Goal: Use online tool/utility: Utilize a website feature to perform a specific function

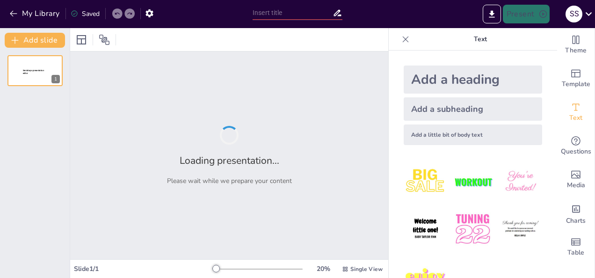
type input "[MEDICAL_DATA] Mellitus: A Comprehensive Examination of Pathogenesis and Clinic…"
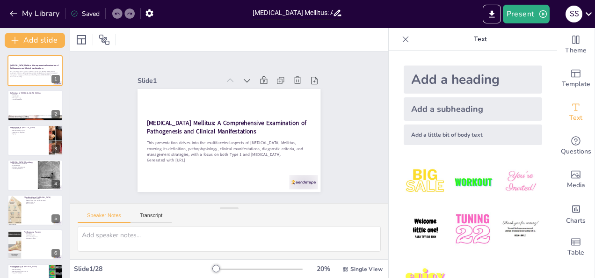
checkbox input "true"
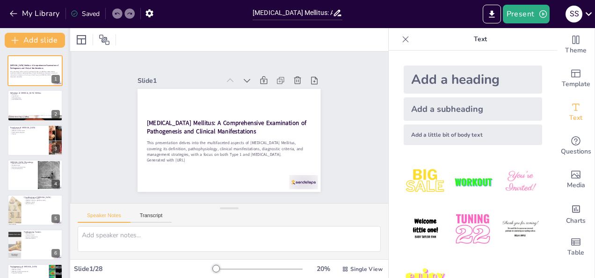
checkbox input "true"
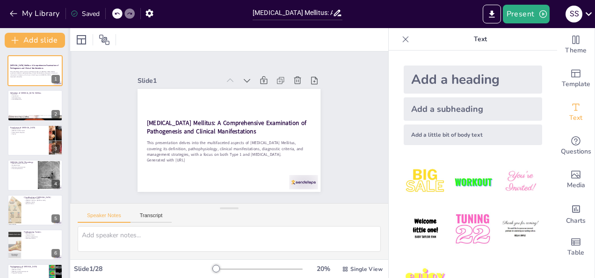
checkbox input "true"
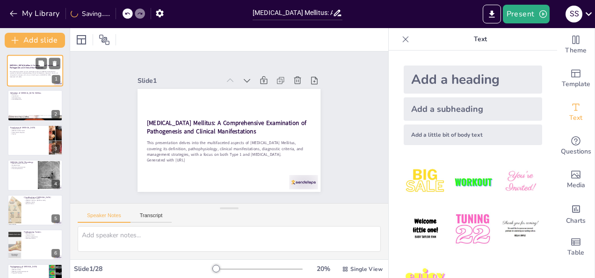
checkbox input "true"
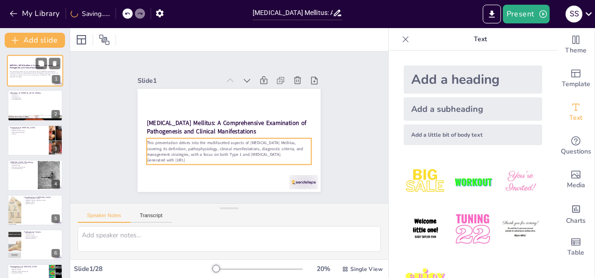
checkbox input "true"
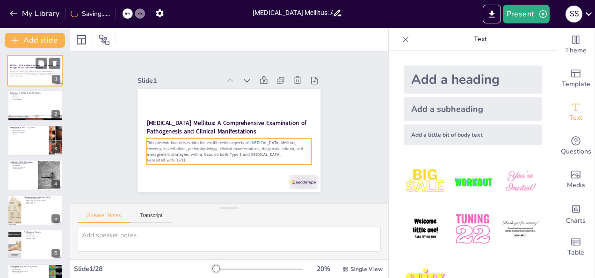
checkbox input "true"
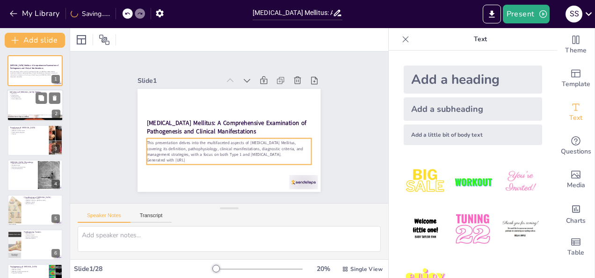
checkbox input "true"
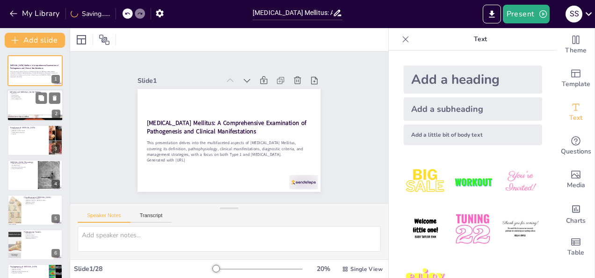
checkbox input "true"
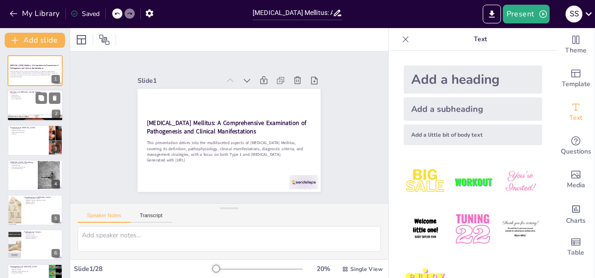
click at [23, 103] on div at bounding box center [35, 106] width 56 height 32
checkbox input "true"
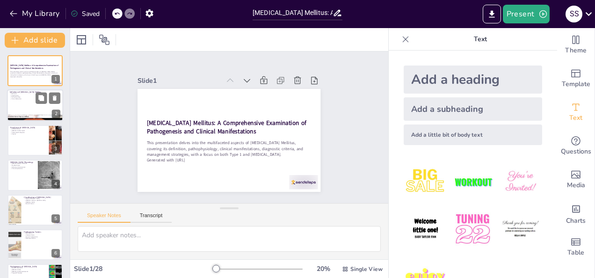
checkbox input "true"
type textarea "The definition of [MEDICAL_DATA] Mellitus is foundational for understanding its…"
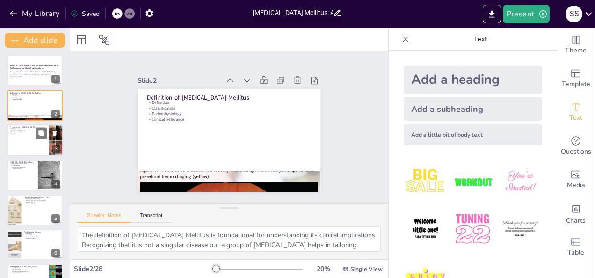
checkbox input "true"
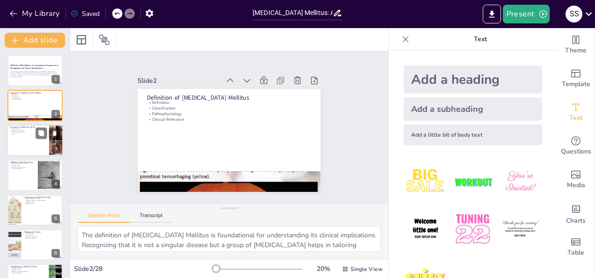
checkbox input "true"
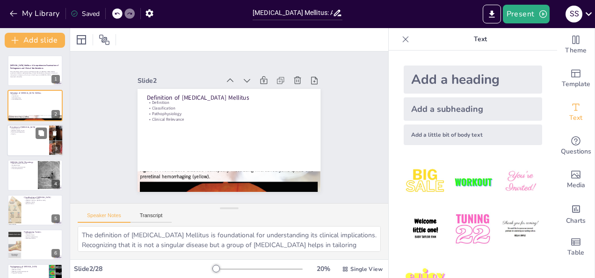
click at [15, 136] on div at bounding box center [35, 140] width 56 height 32
checkbox input "true"
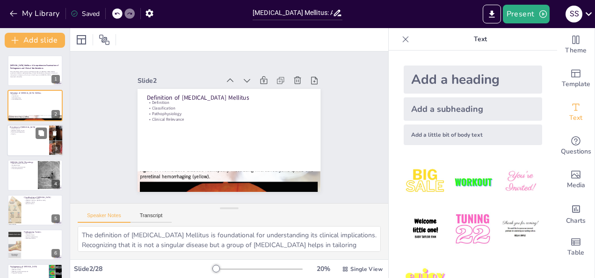
checkbox input "true"
type textarea "The rise in global [MEDICAL_DATA] prevalence underscores the urgency of address…"
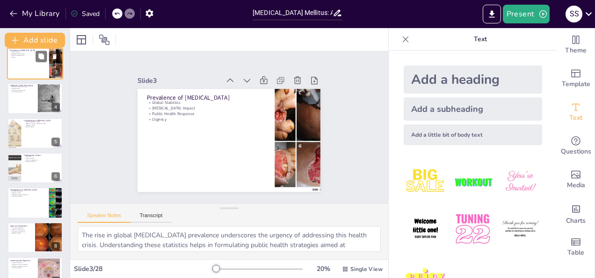
checkbox input "true"
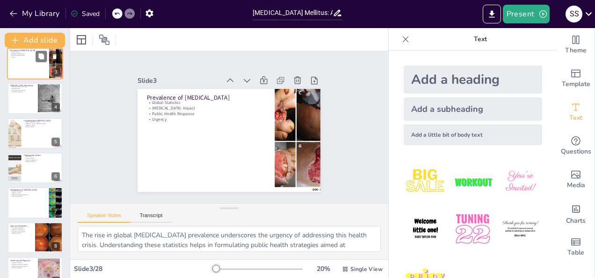
scroll to position [77, 0]
checkbox input "true"
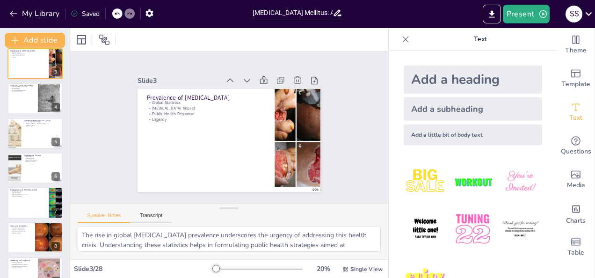
checkbox input "true"
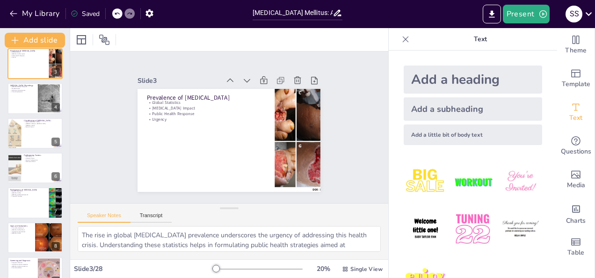
checkbox input "true"
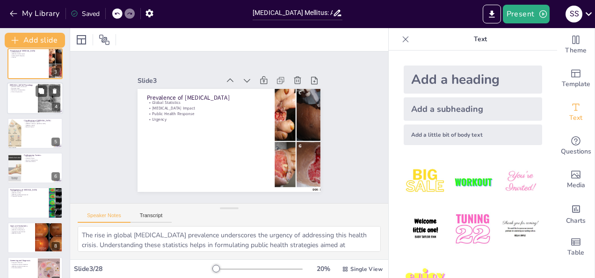
checkbox input "true"
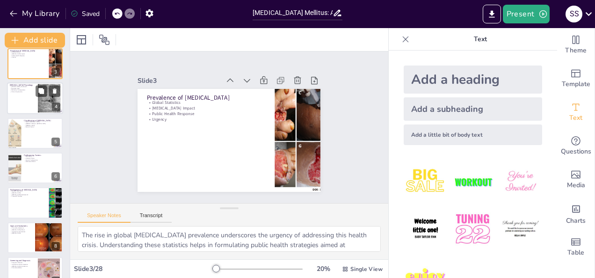
checkbox input "true"
click at [38, 108] on div at bounding box center [49, 98] width 44 height 29
checkbox input "true"
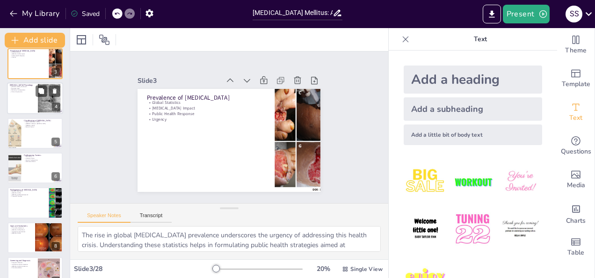
checkbox input "true"
type textarea "The production of [MEDICAL_DATA] by the β-cells in the pancreas is a fundamenta…"
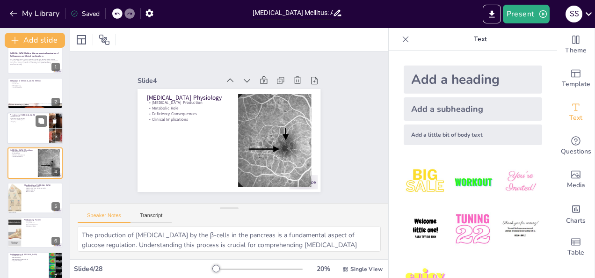
checkbox input "true"
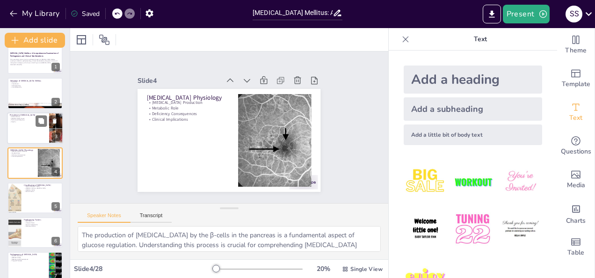
checkbox input "true"
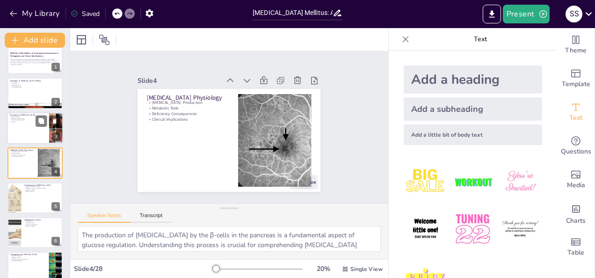
click at [26, 130] on div at bounding box center [35, 128] width 56 height 32
checkbox input "true"
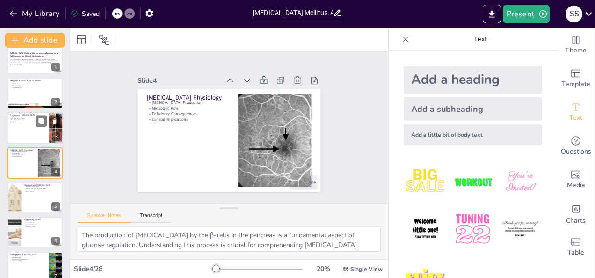
checkbox input "true"
type textarea "The rise in global [MEDICAL_DATA] prevalence underscores the urgency of address…"
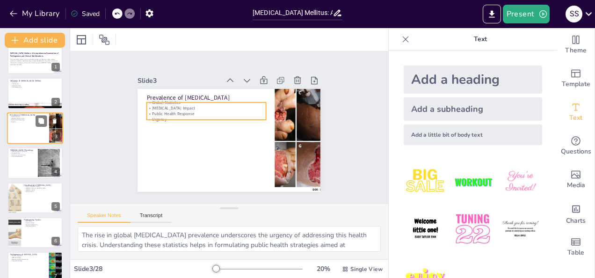
scroll to position [0, 0]
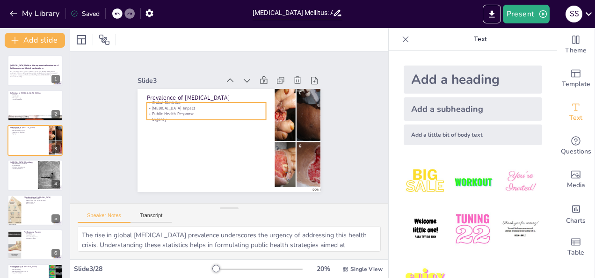
checkbox input "true"
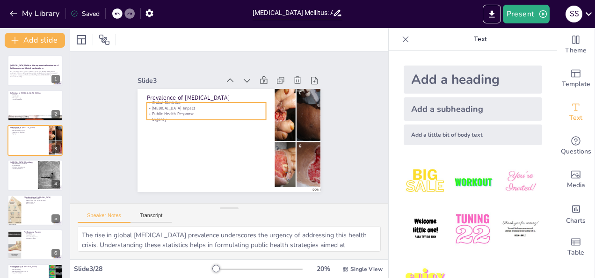
checkbox input "true"
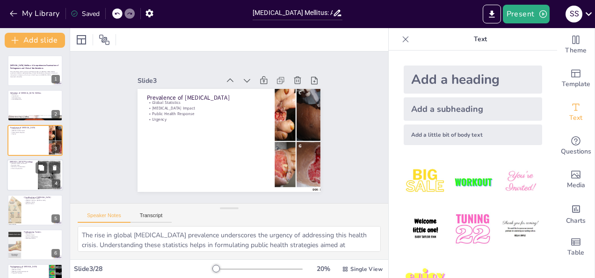
checkbox input "true"
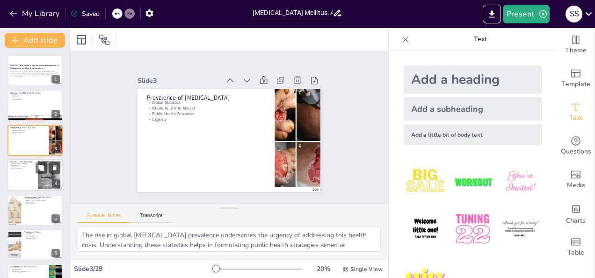
checkbox input "true"
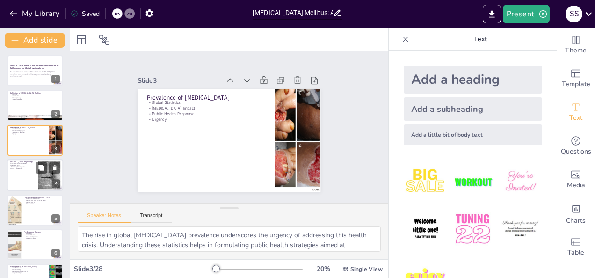
checkbox input "true"
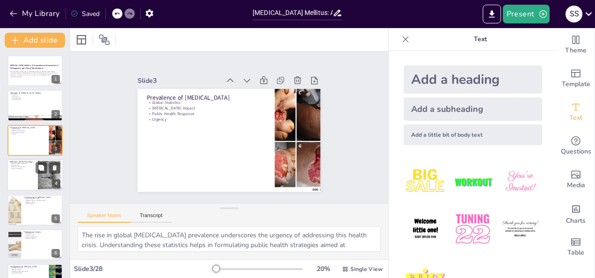
checkbox input "true"
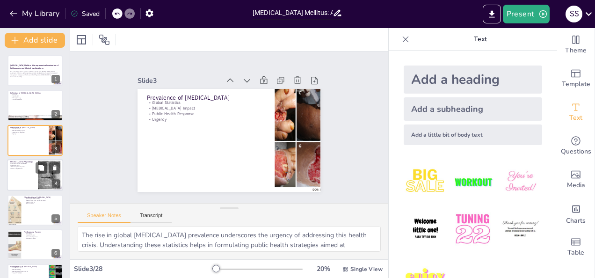
checkbox input "true"
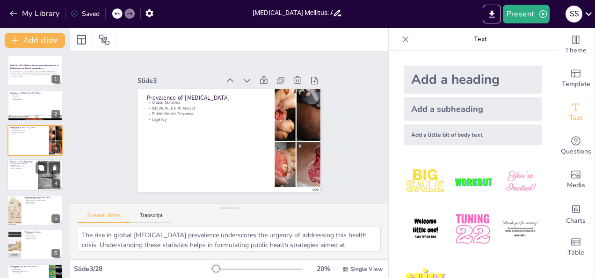
click at [21, 170] on div at bounding box center [35, 175] width 56 height 32
checkbox input "true"
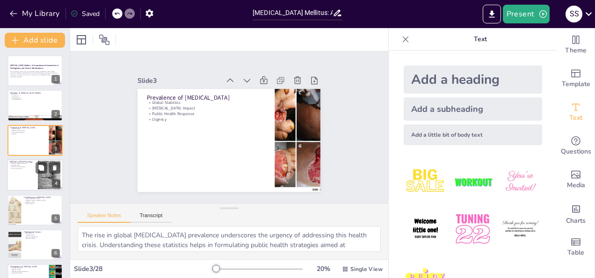
checkbox input "true"
type textarea "The production of [MEDICAL_DATA] by the β-cells in the pancreas is a fundamenta…"
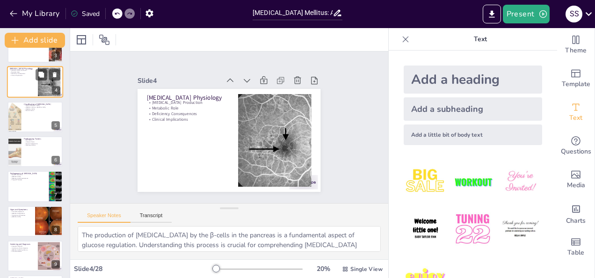
scroll to position [94, 0]
checkbox input "true"
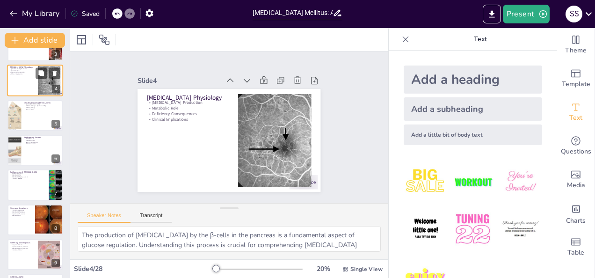
checkbox input "true"
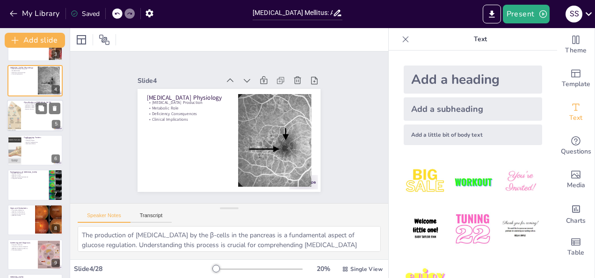
checkbox input "true"
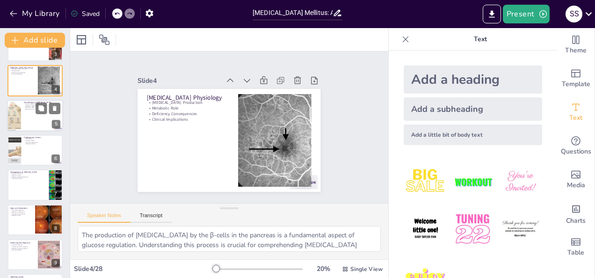
checkbox input "true"
click at [37, 117] on div at bounding box center [35, 116] width 56 height 32
checkbox input "true"
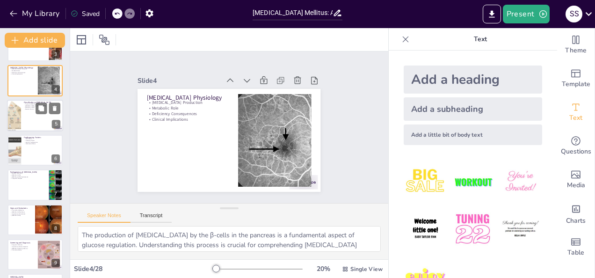
checkbox input "true"
type textarea "The classification of [MEDICAL_DATA] into various types is essential for guidin…"
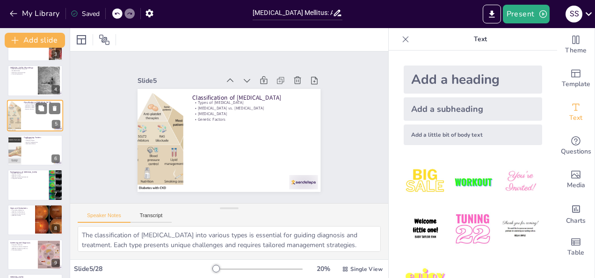
scroll to position [47, 0]
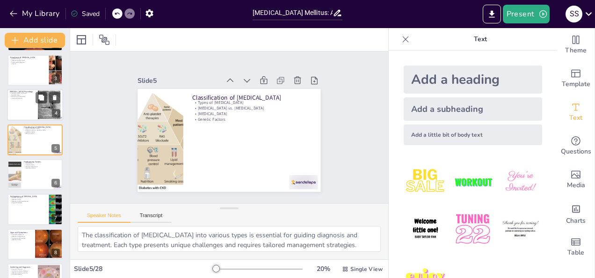
checkbox input "true"
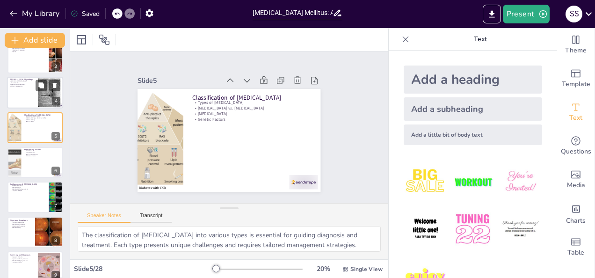
checkbox input "true"
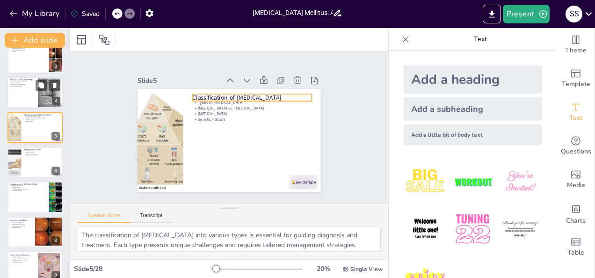
scroll to position [83, 0]
checkbox input "true"
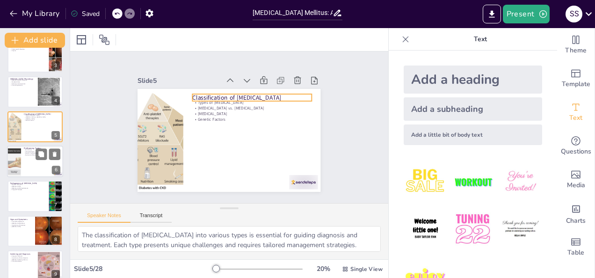
checkbox input "true"
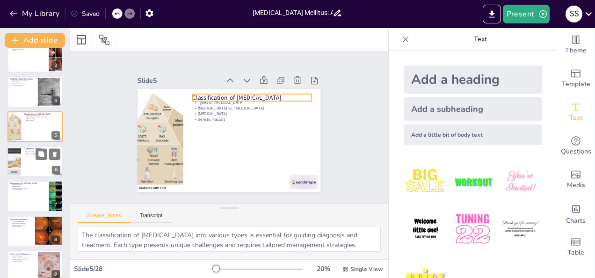
checkbox input "true"
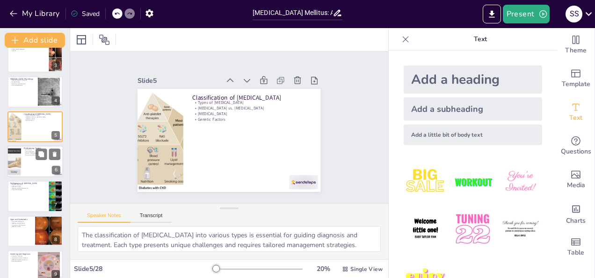
checkbox input "true"
click at [26, 154] on p "Medication Effects" at bounding box center [42, 155] width 36 height 2
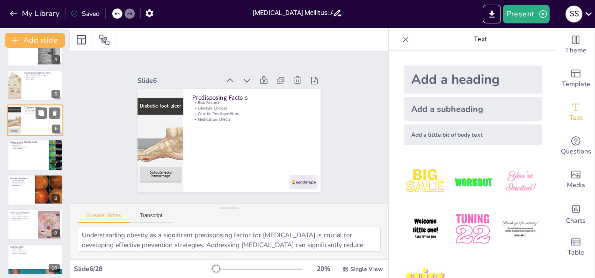
scroll to position [125, 0]
click at [26, 154] on div at bounding box center [34, 154] width 55 height 31
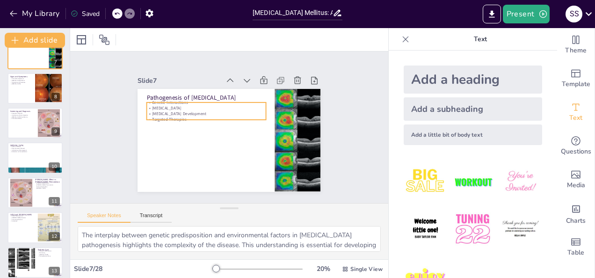
scroll to position [227, 0]
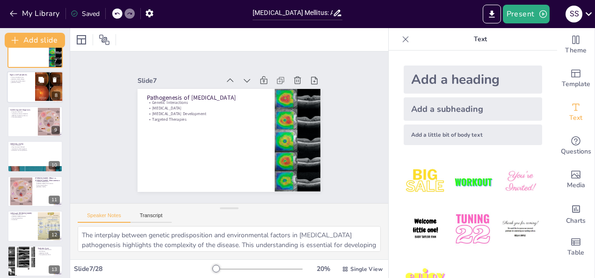
click at [29, 77] on p "Clinical Manifestations" at bounding box center [21, 77] width 22 height 2
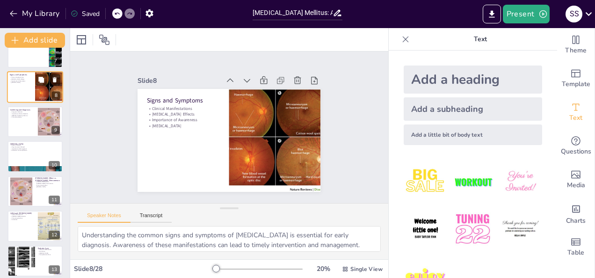
scroll to position [151, 0]
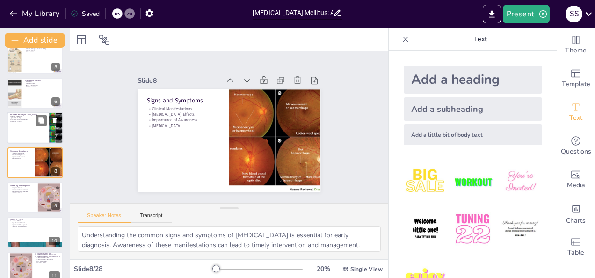
drag, startPoint x: 29, startPoint y: 77, endPoint x: 29, endPoint y: 127, distance: 50.5
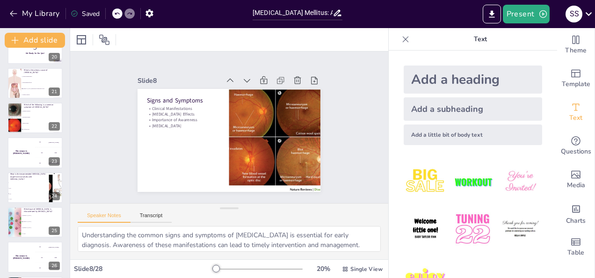
scroll to position [754, 0]
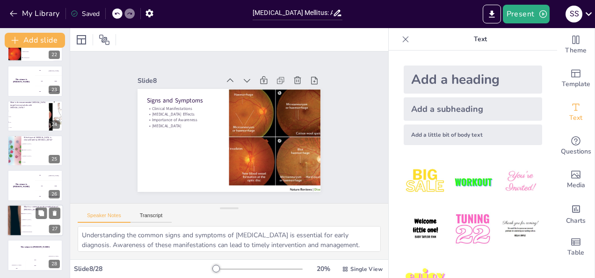
click at [30, 210] on li "[MEDICAL_DATA]" at bounding box center [42, 213] width 42 height 6
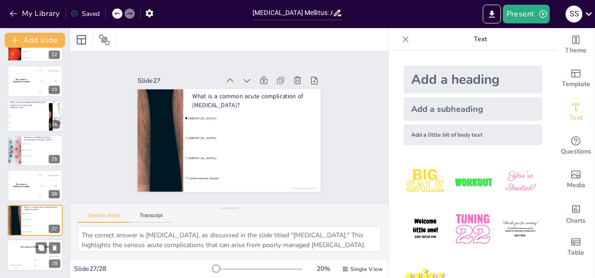
click at [25, 244] on div "The winner is [PERSON_NAME]" at bounding box center [35, 247] width 56 height 16
